Goal: Download file/media

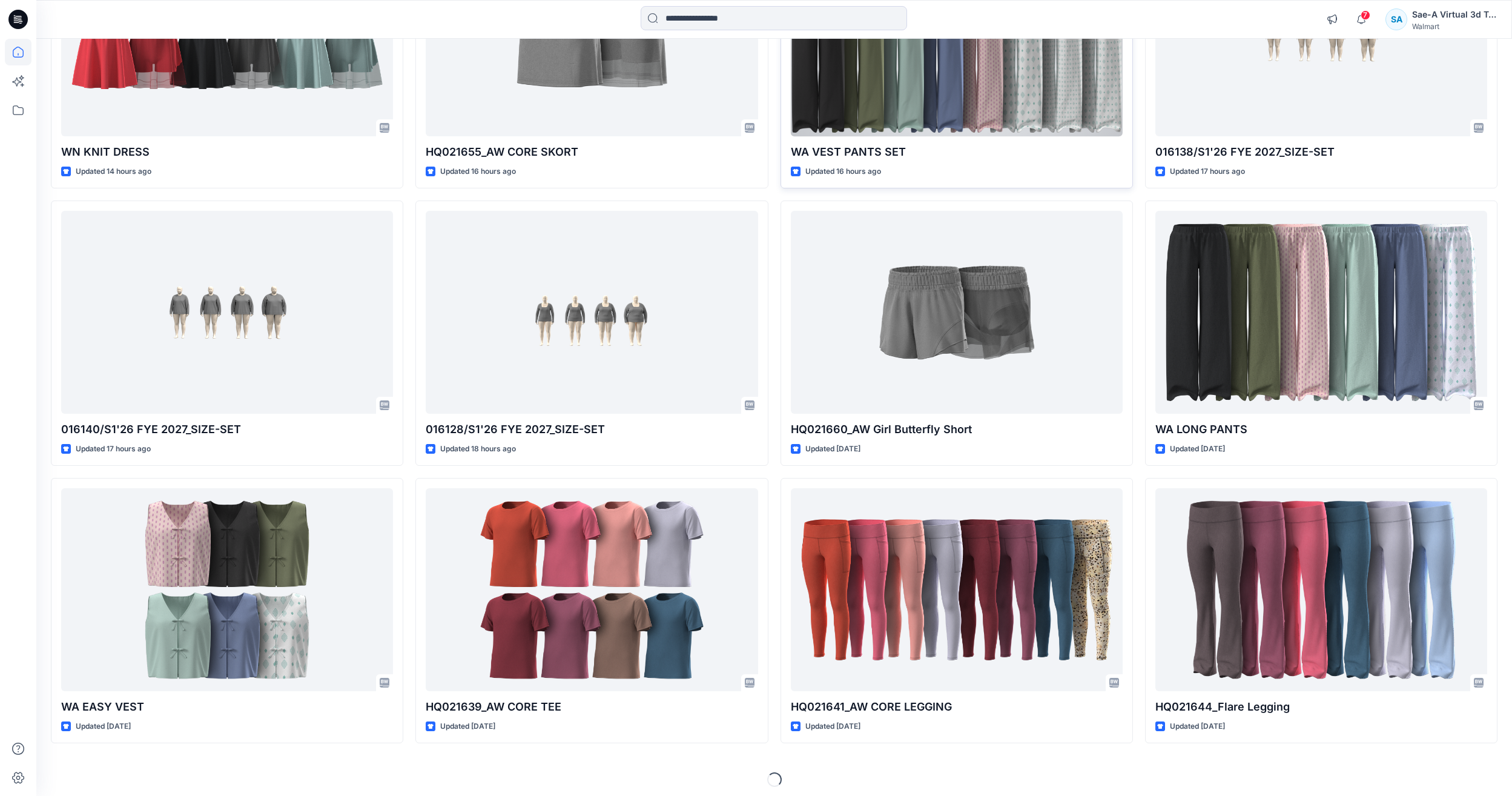
scroll to position [252, 0]
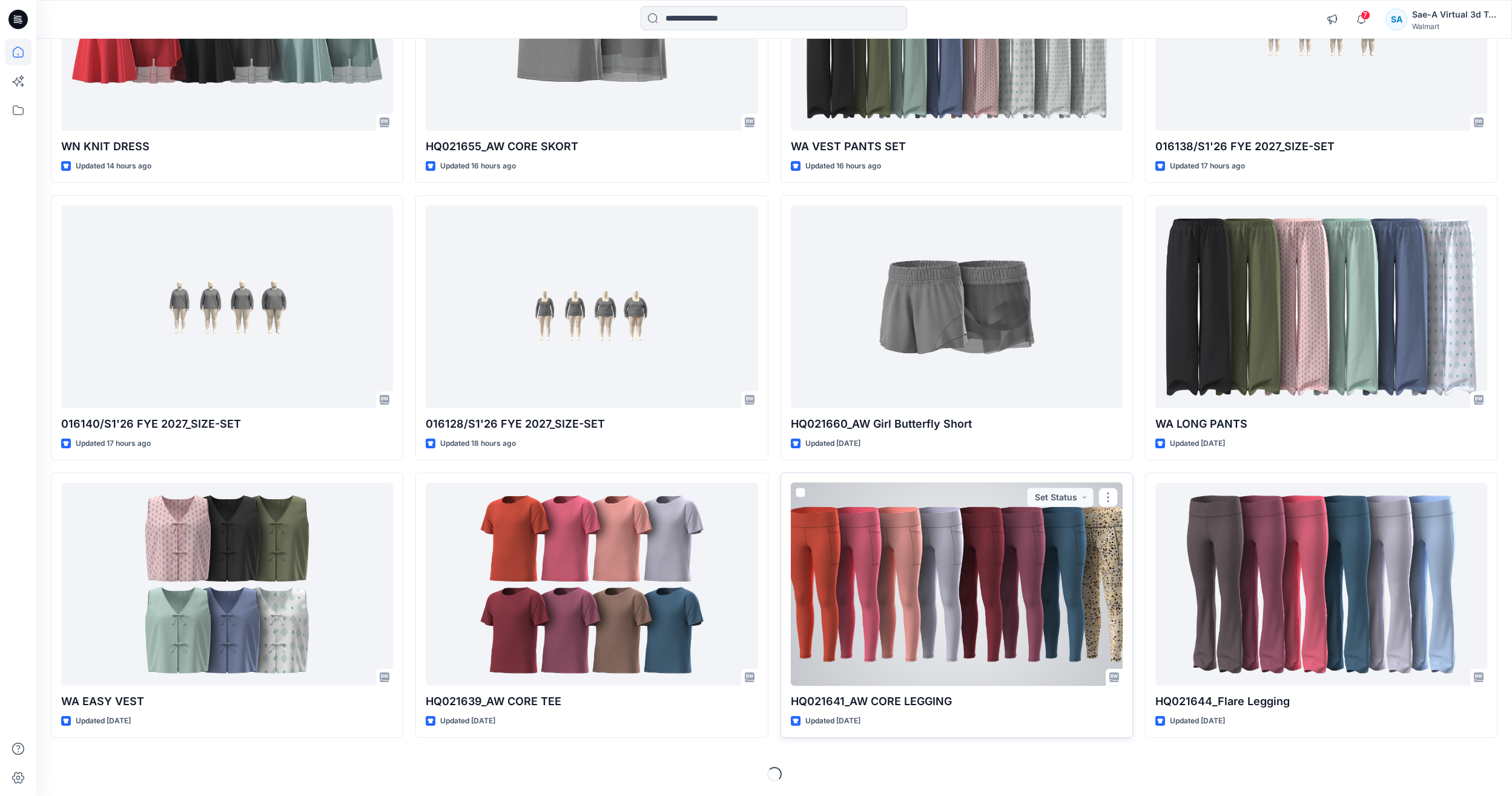
click at [916, 577] on div at bounding box center [956, 584] width 332 height 203
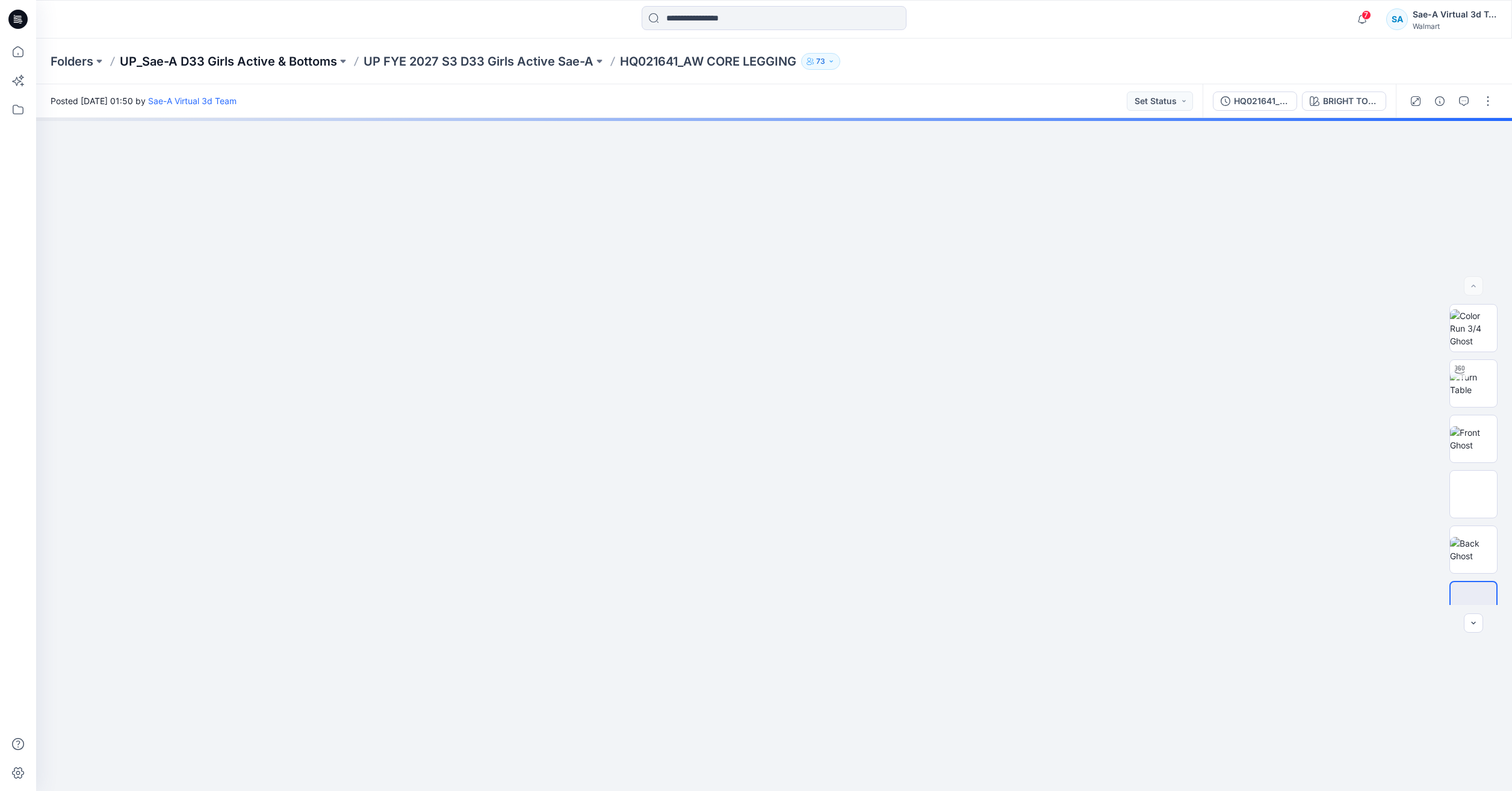
click at [322, 58] on p "UP_Sae-A D33 Girls Active & Bottoms" at bounding box center [229, 61] width 217 height 17
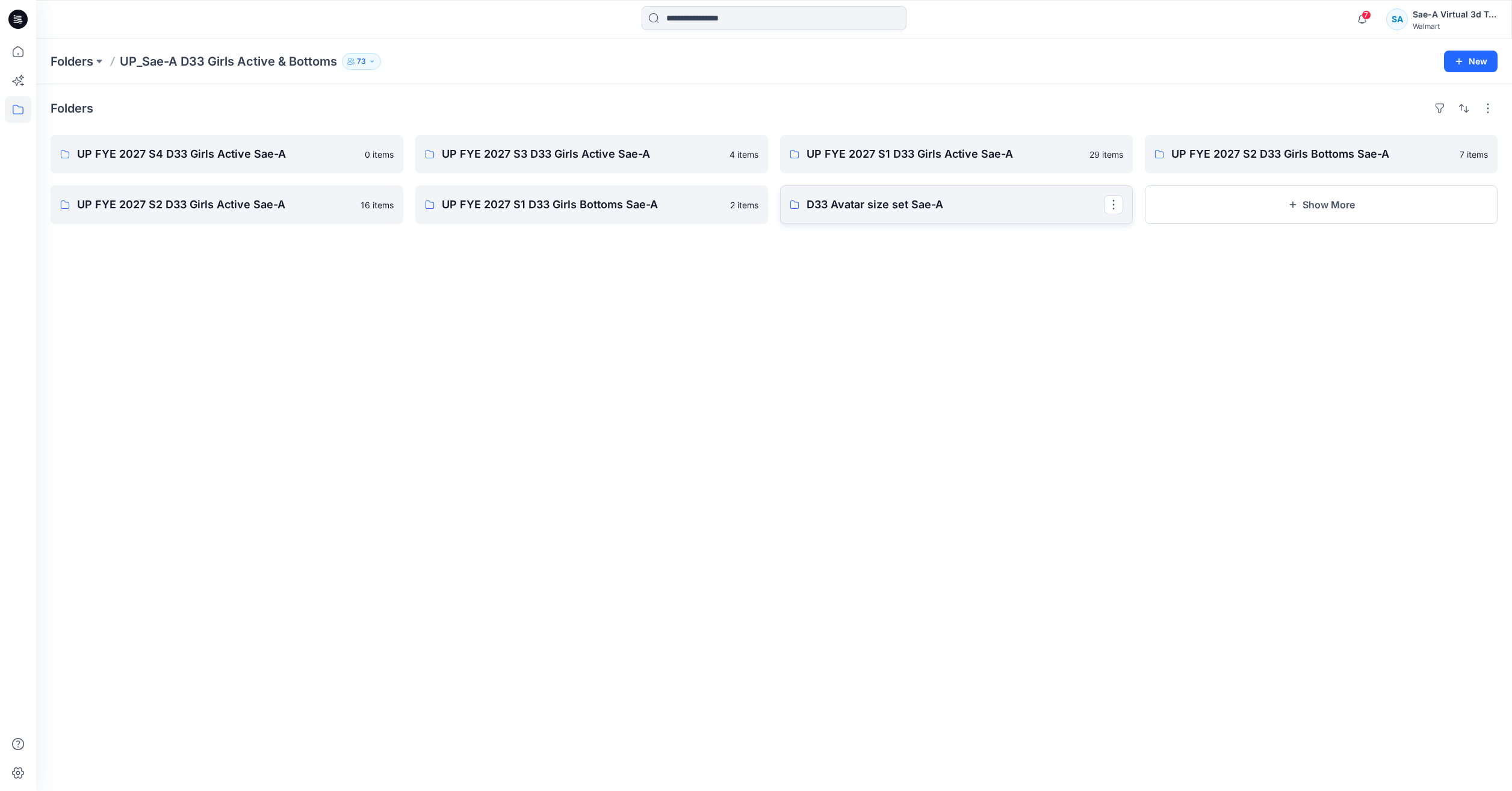
click at [956, 222] on link "D33 Avatar size set Sae-A" at bounding box center [956, 204] width 353 height 38
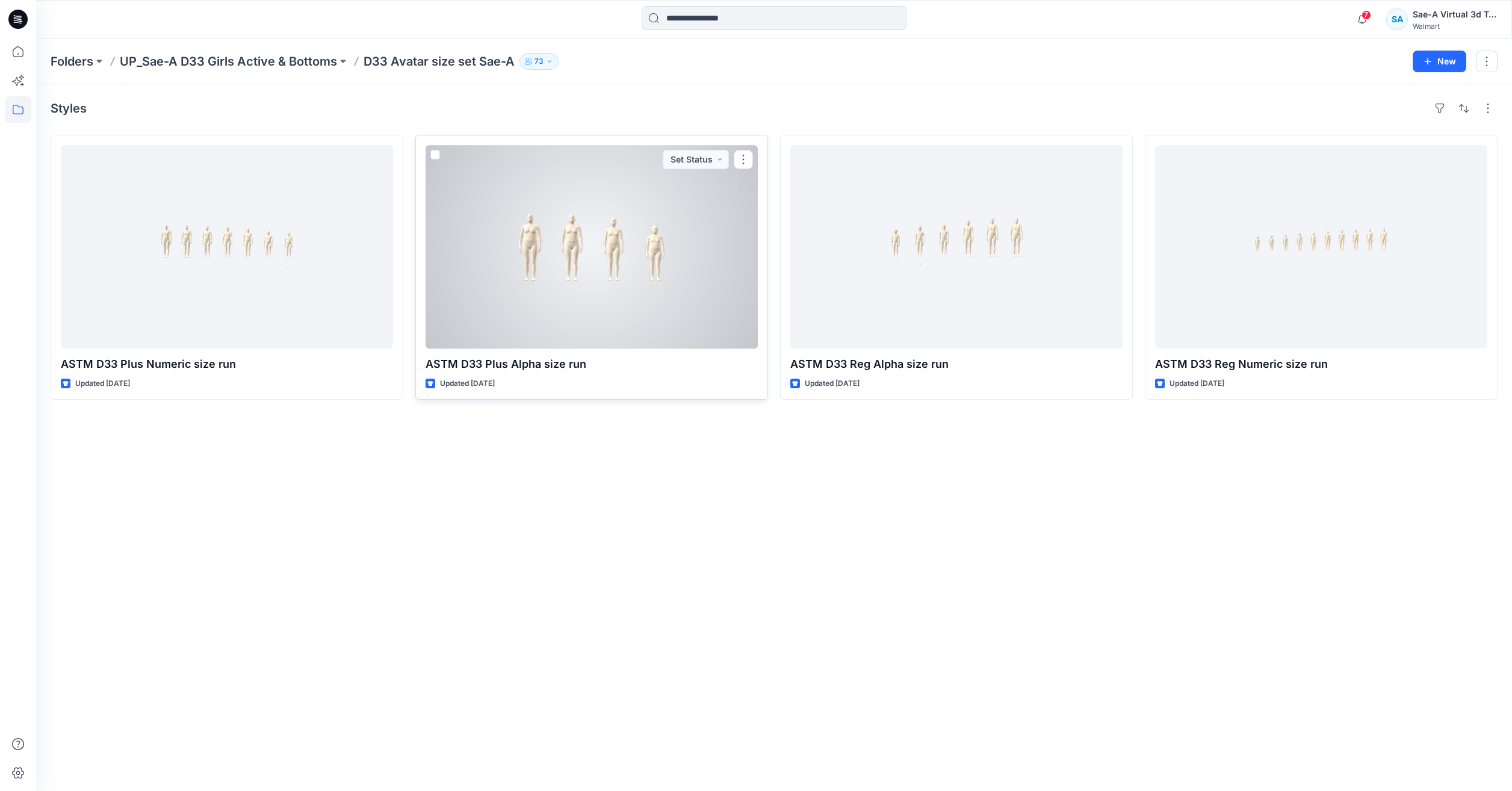
click at [633, 291] on div at bounding box center [591, 247] width 332 height 204
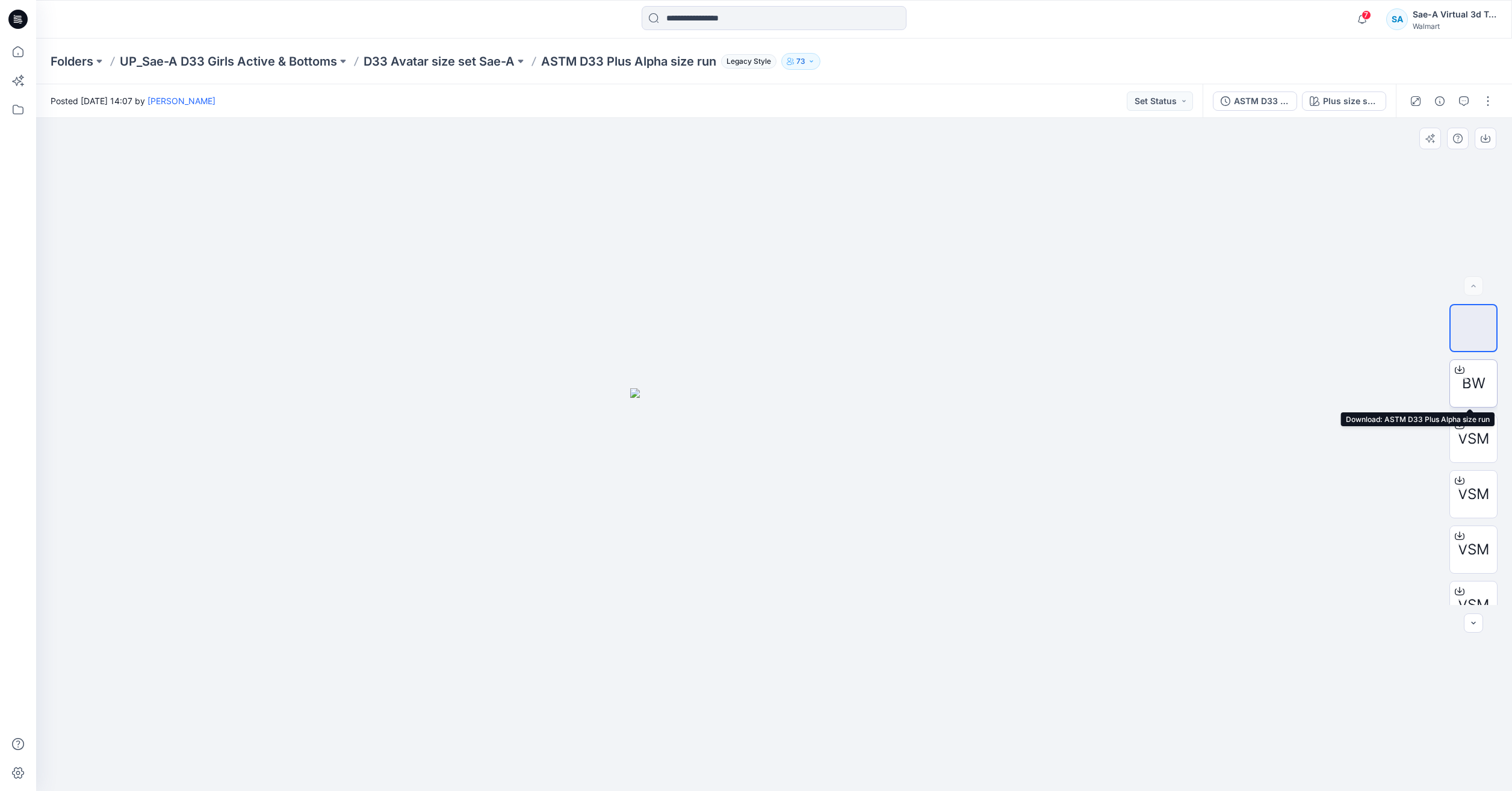
click at [1456, 380] on div "BW" at bounding box center [1473, 383] width 48 height 48
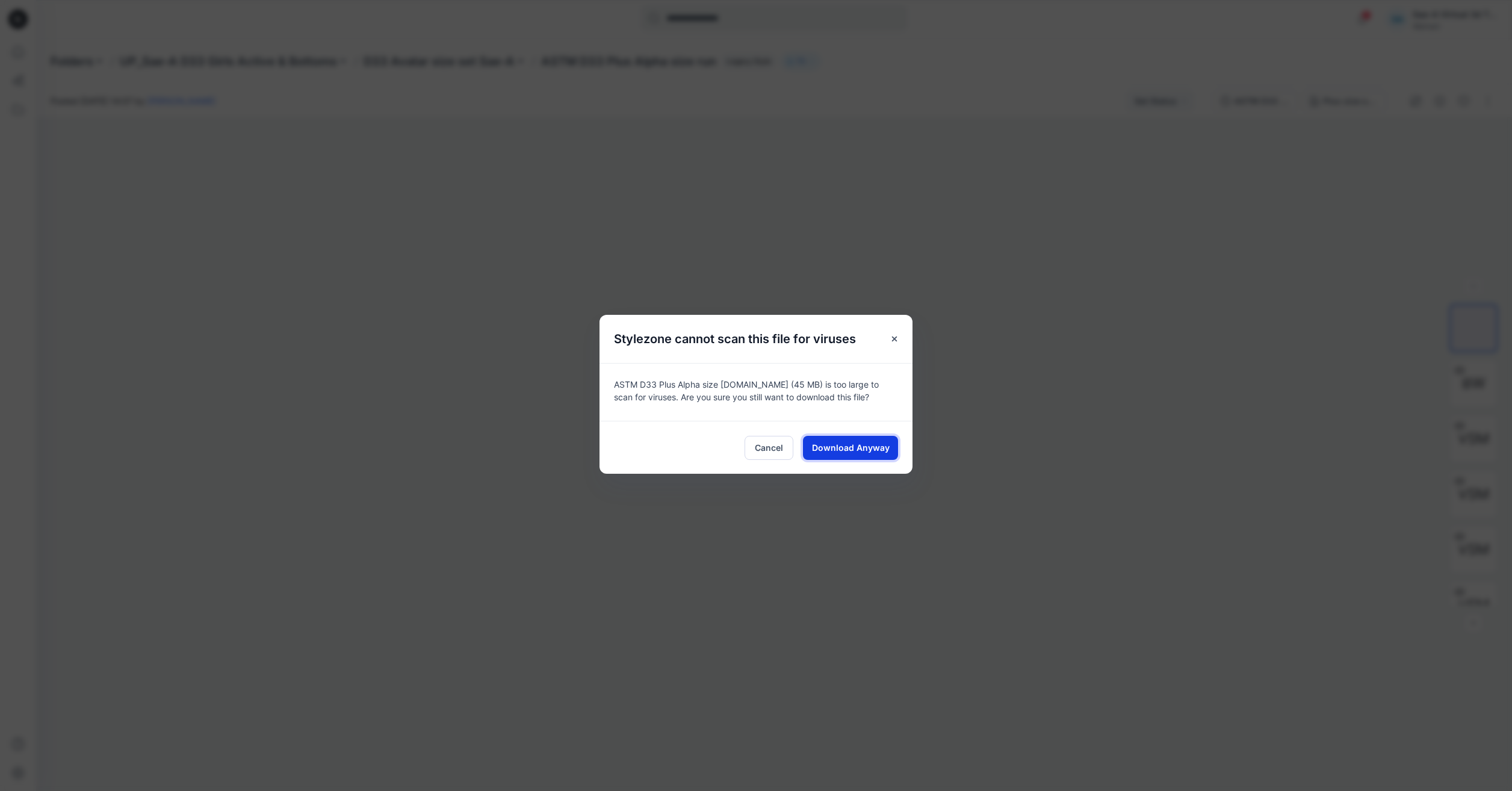
click at [872, 448] on span "Download Anyway" at bounding box center [850, 447] width 78 height 13
